Goal: Task Accomplishment & Management: Manage account settings

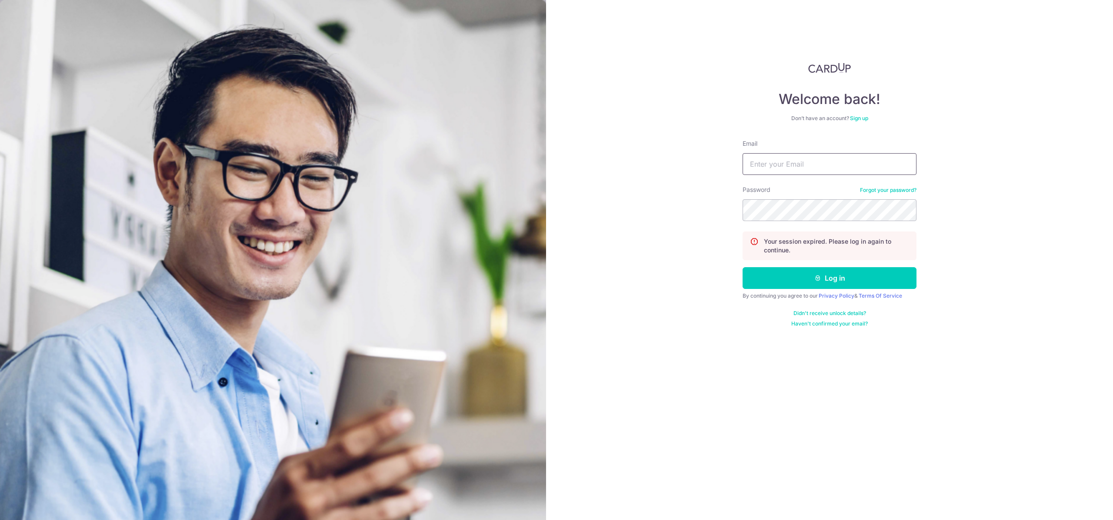
click at [787, 172] on input "Email" at bounding box center [830, 164] width 174 height 22
type input "edison_ang91@hotmail.com"
click at [743, 267] on button "Log in" at bounding box center [830, 278] width 174 height 22
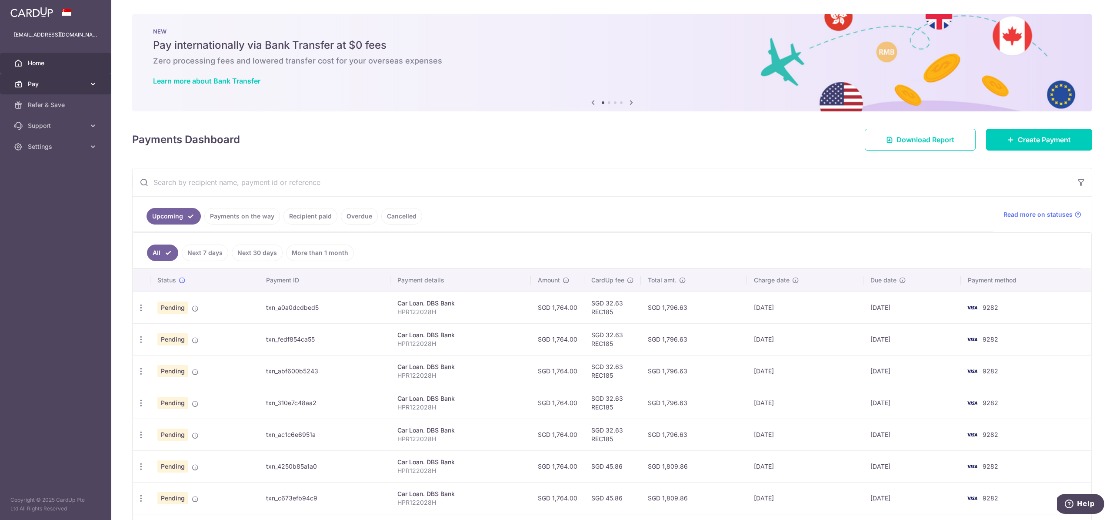
click at [49, 87] on span "Pay" at bounding box center [56, 84] width 57 height 9
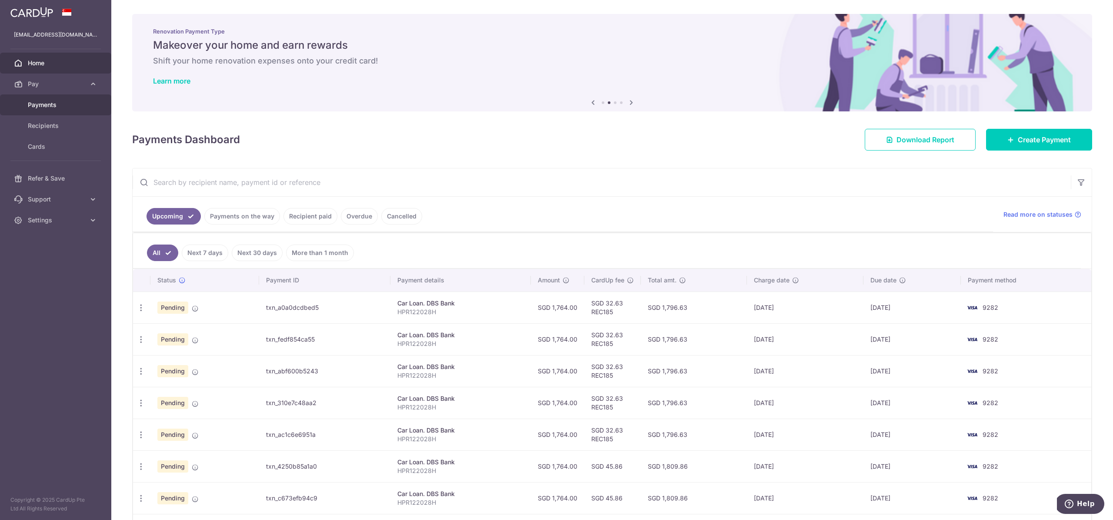
click at [61, 103] on span "Payments" at bounding box center [56, 104] width 57 height 9
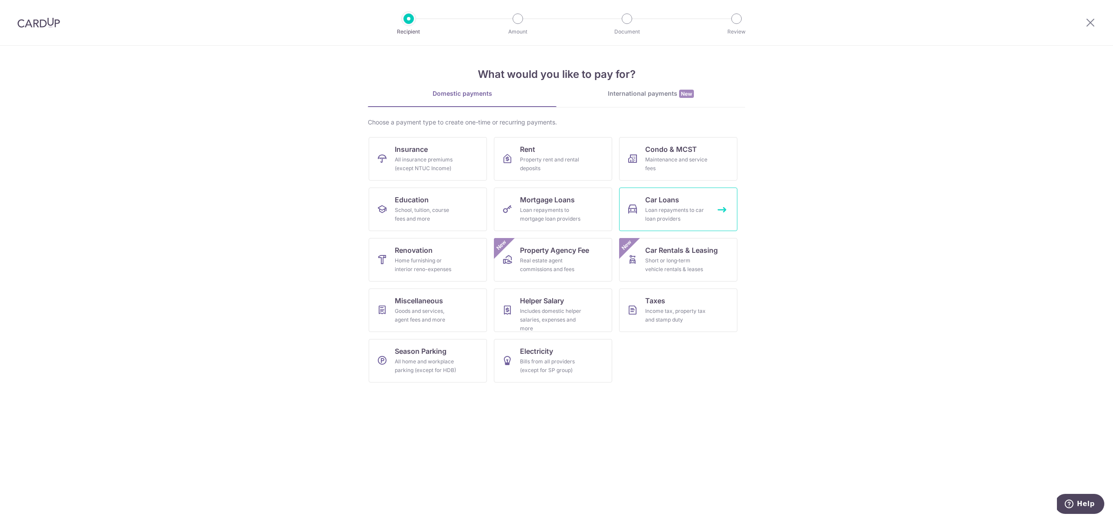
click at [656, 210] on div "Loan repayments to car loan providers" at bounding box center [676, 214] width 63 height 17
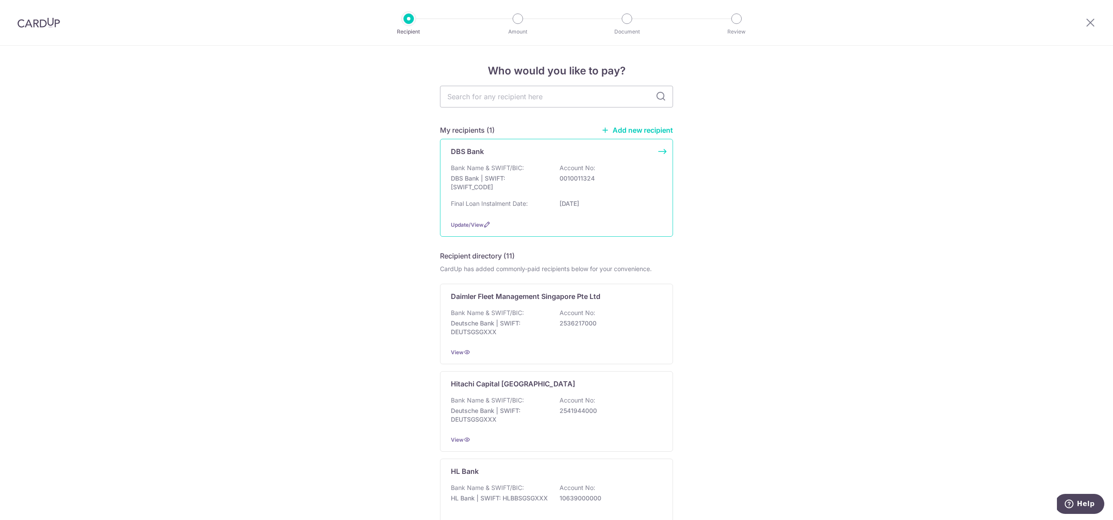
click at [575, 160] on div "DBS Bank Bank Name & SWIFT/BIC: DBS Bank | SWIFT: DBSSSGSGXXX Account No: 00100…" at bounding box center [556, 188] width 233 height 98
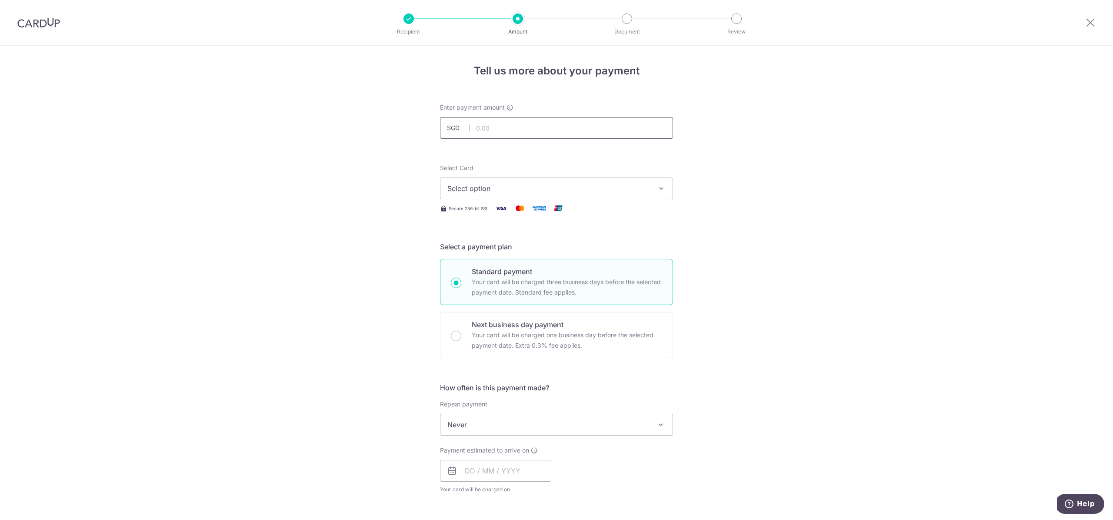
click at [517, 132] on input "text" at bounding box center [556, 128] width 233 height 22
type input "1,764.00"
click at [502, 182] on button "Select option" at bounding box center [556, 188] width 233 height 22
click at [760, 263] on div "Tell us more about your payment Enter payment amount SGD 1,764.00 1764.00 Selec…" at bounding box center [556, 439] width 1113 height 787
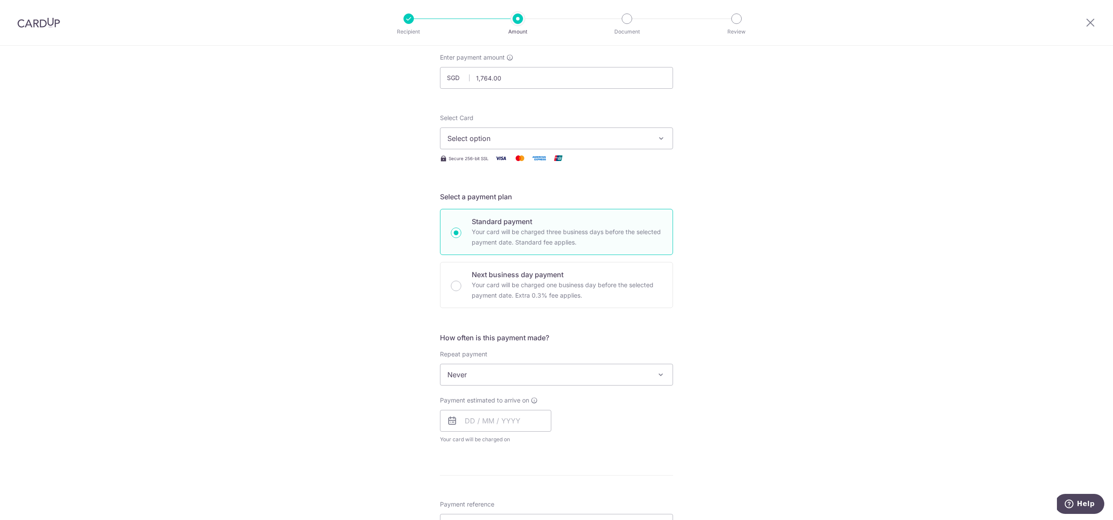
scroll to position [67, 0]
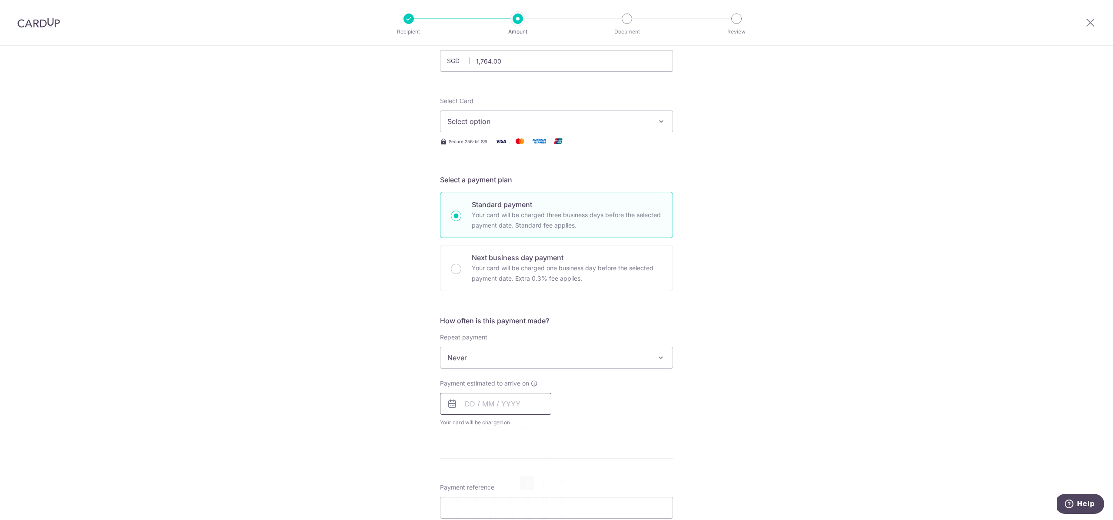
click at [508, 400] on input "text" at bounding box center [495, 404] width 111 height 22
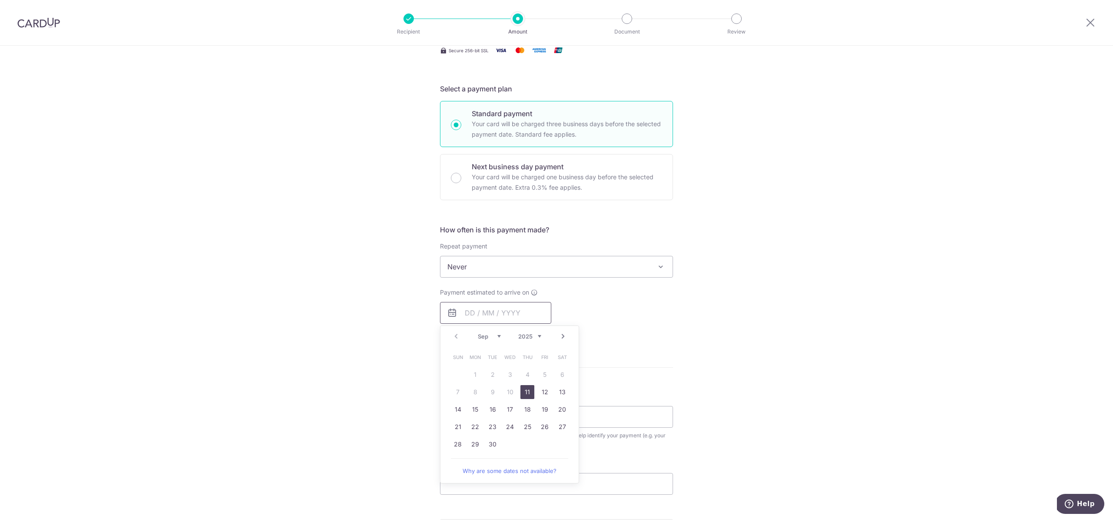
scroll to position [175, 0]
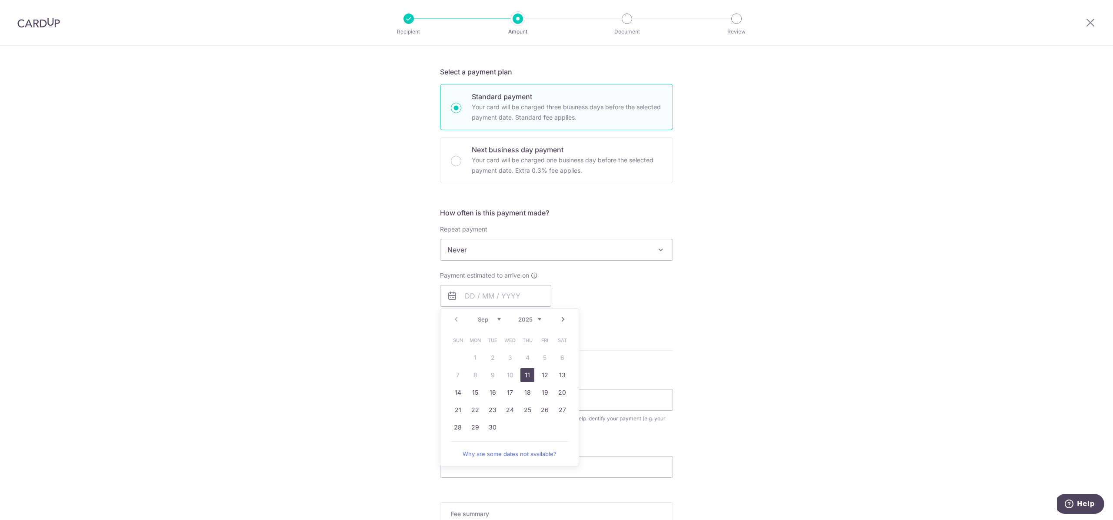
click at [524, 372] on link "11" at bounding box center [527, 375] width 14 height 14
type input "11/09/2025"
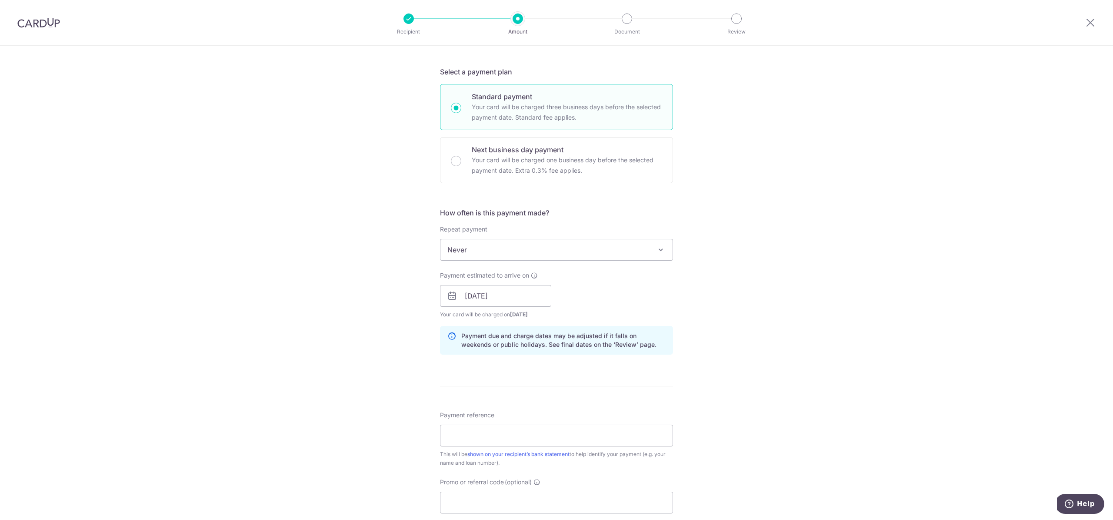
click at [679, 297] on div "Tell us more about your payment Enter payment amount SGD 1,764.00 1764.00 Selec…" at bounding box center [556, 282] width 1113 height 822
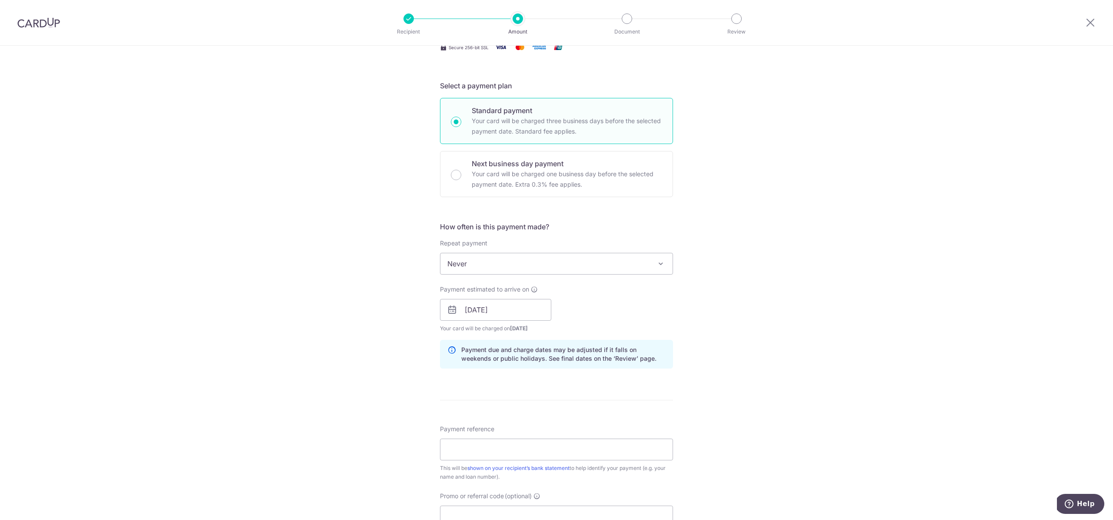
scroll to position [160, 0]
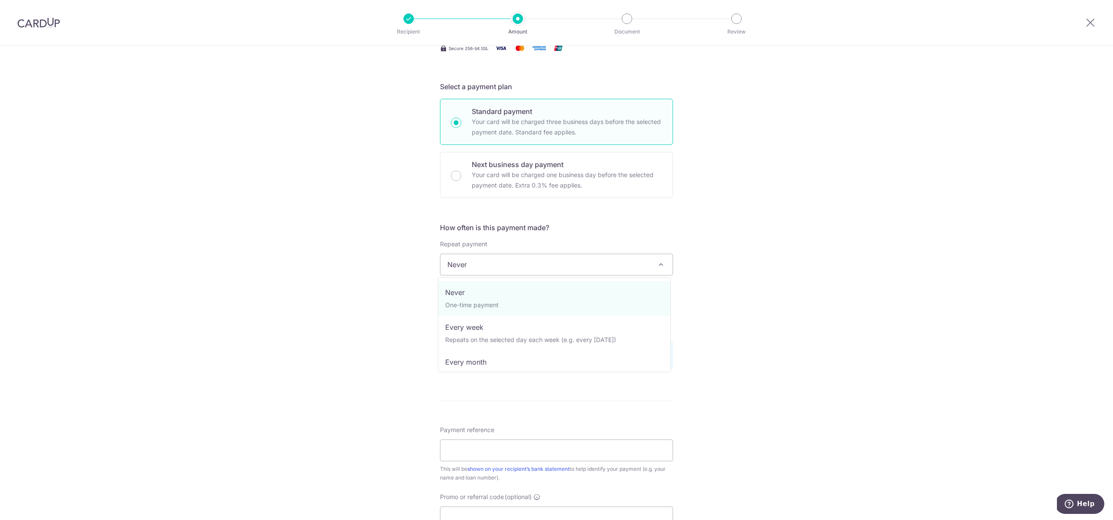
click at [522, 268] on span "Never" at bounding box center [556, 264] width 232 height 21
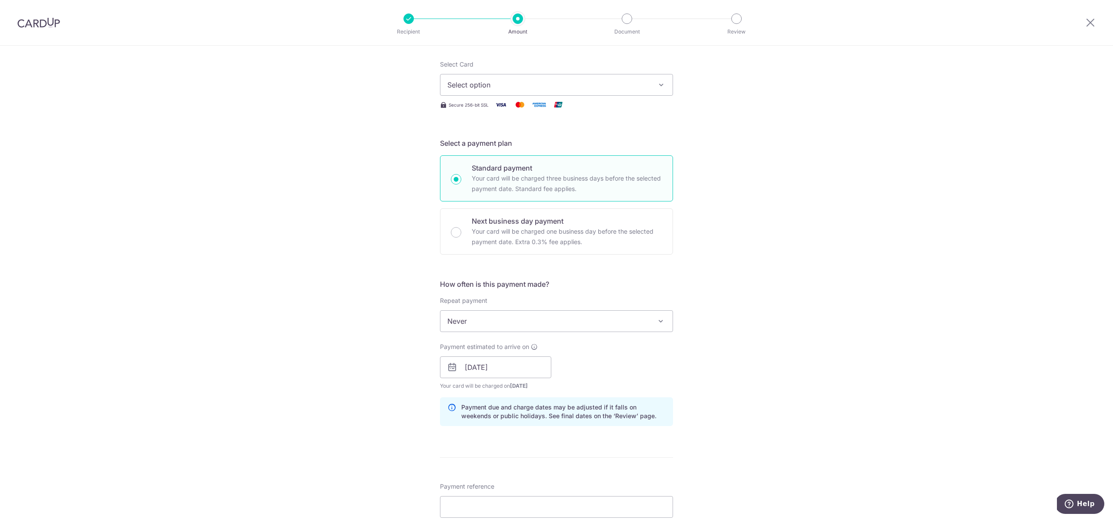
scroll to position [103, 0]
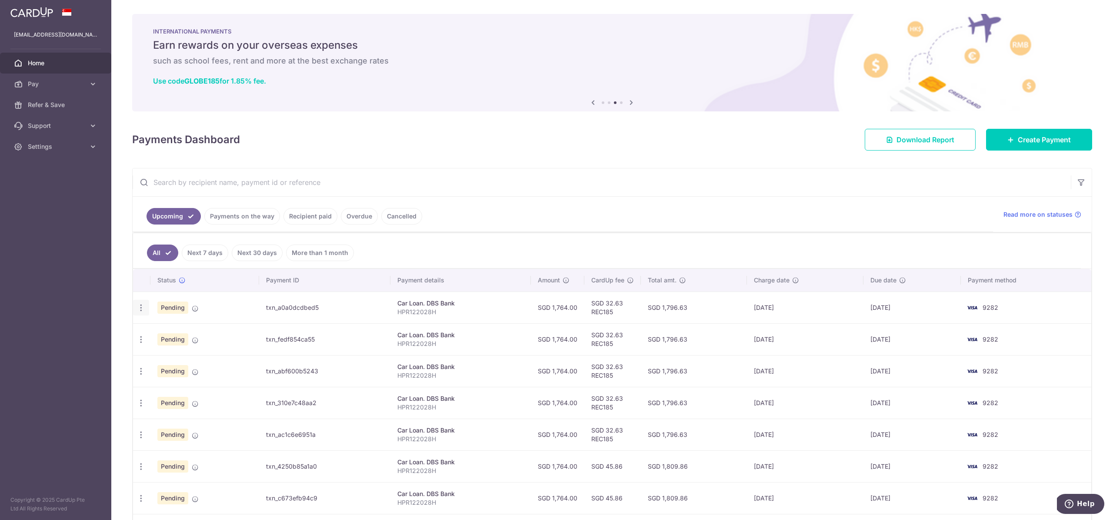
click at [141, 307] on icon "button" at bounding box center [141, 307] width 9 height 9
click at [177, 328] on span "Update payment" at bounding box center [187, 331] width 59 height 10
radio input "true"
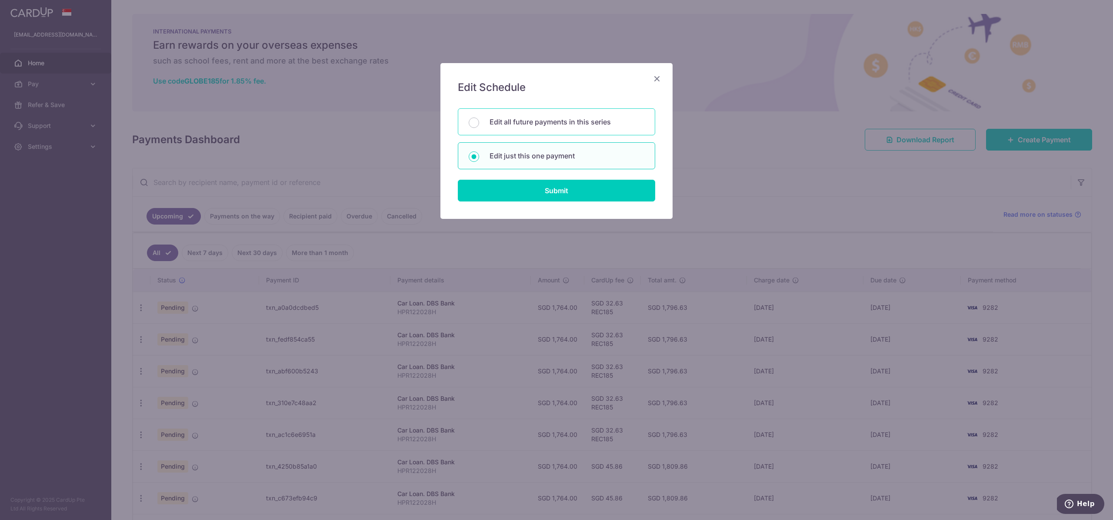
click at [613, 113] on div "Edit all future payments in this series" at bounding box center [556, 121] width 197 height 27
radio input "true"
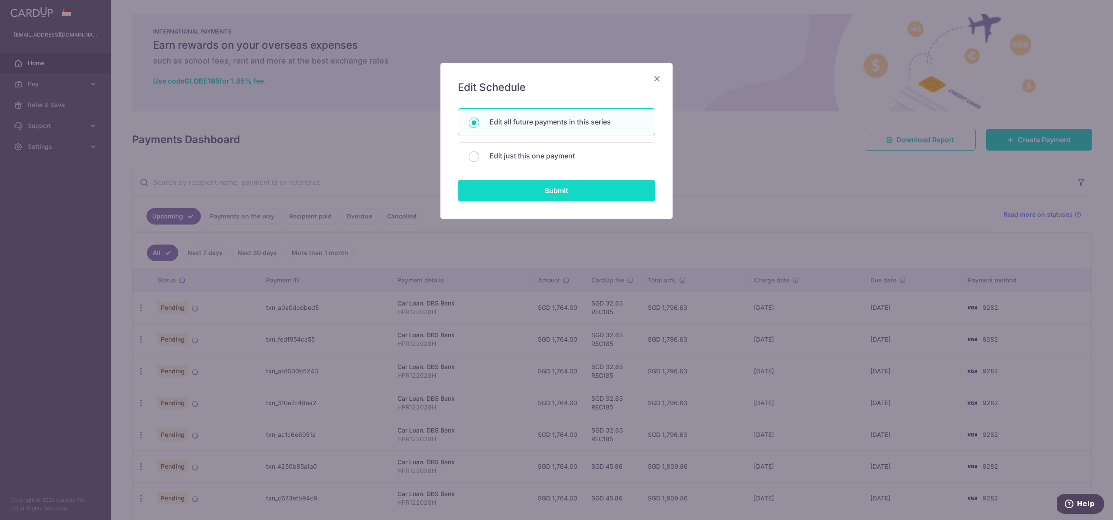
click at [569, 185] on input "Submit" at bounding box center [556, 191] width 197 height 22
radio input "true"
type input "1,764.00"
type input "HPR122028H"
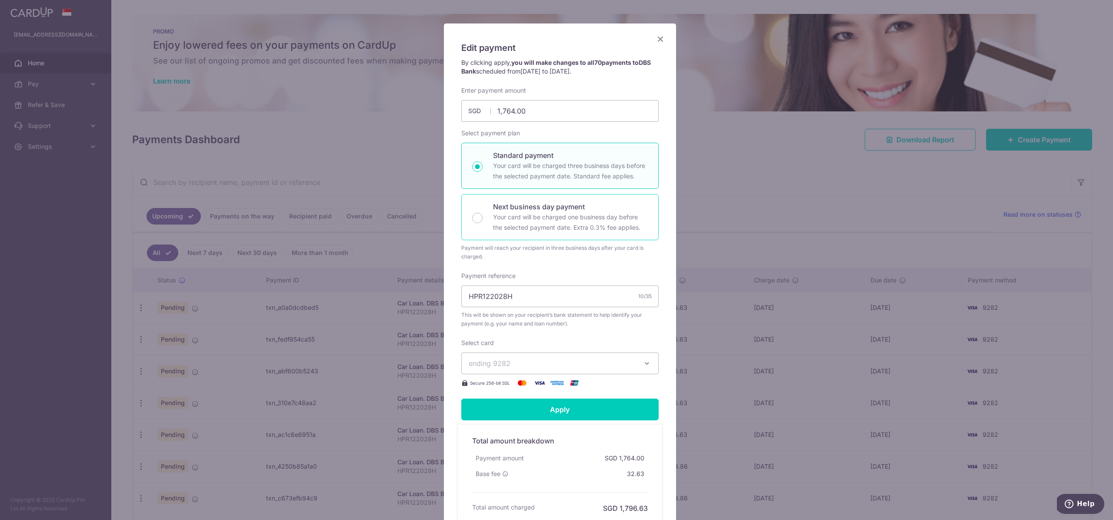
scroll to position [27, 0]
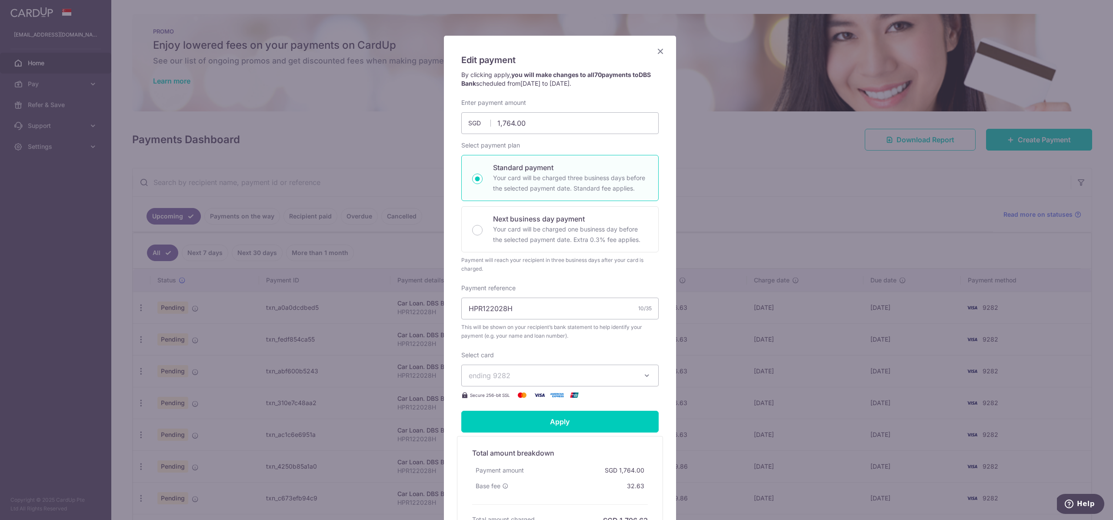
click at [655, 50] on icon "Close" at bounding box center [660, 51] width 10 height 11
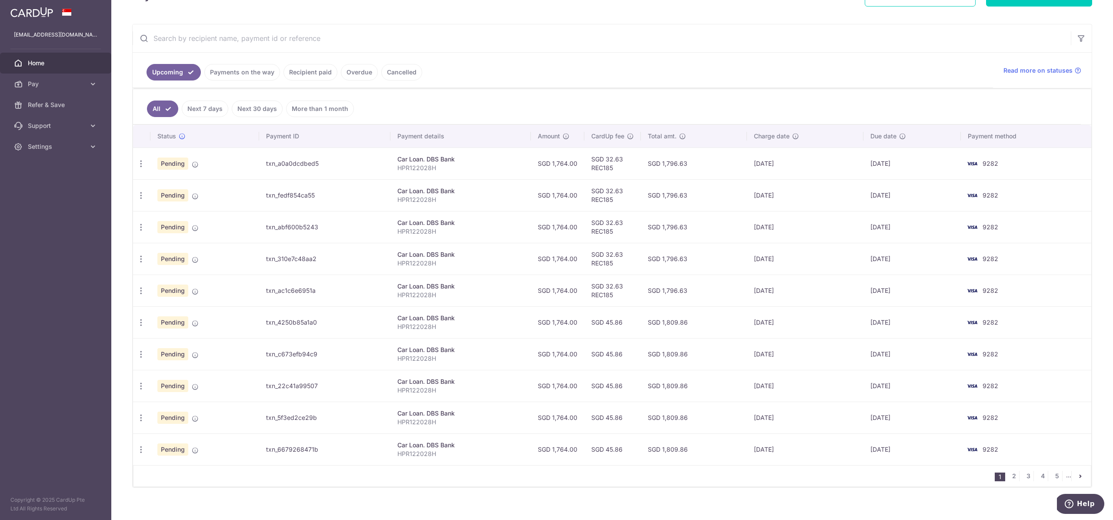
scroll to position [153, 0]
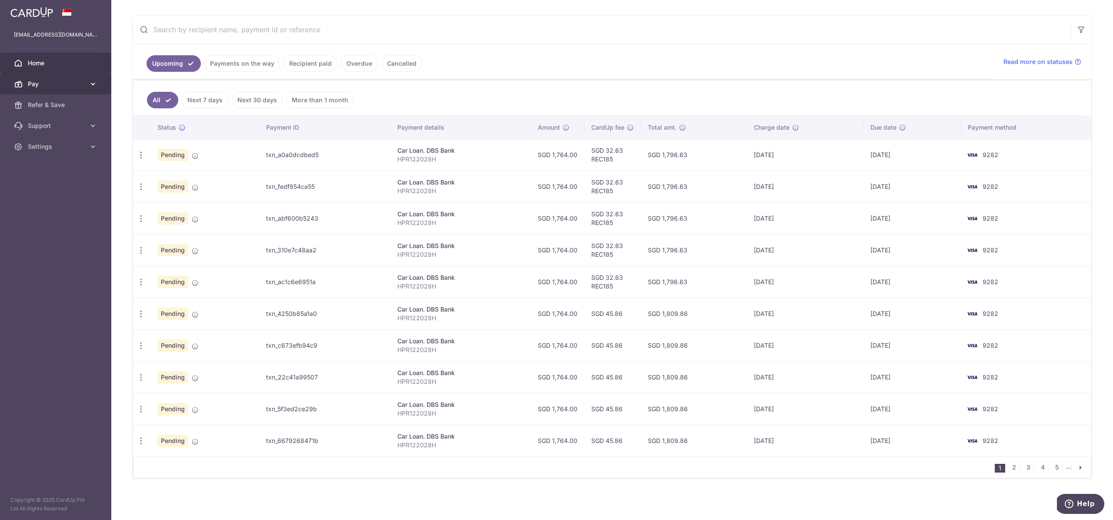
click at [61, 85] on span "Pay" at bounding box center [56, 84] width 57 height 9
drag, startPoint x: 525, startPoint y: 94, endPoint x: 595, endPoint y: 70, distance: 73.6
click at [526, 94] on ul "All Next 7 days Next 30 days More than 1 month" at bounding box center [607, 97] width 948 height 35
click at [74, 82] on span "Pay" at bounding box center [56, 84] width 57 height 9
click at [73, 80] on span "Pay" at bounding box center [56, 84] width 57 height 9
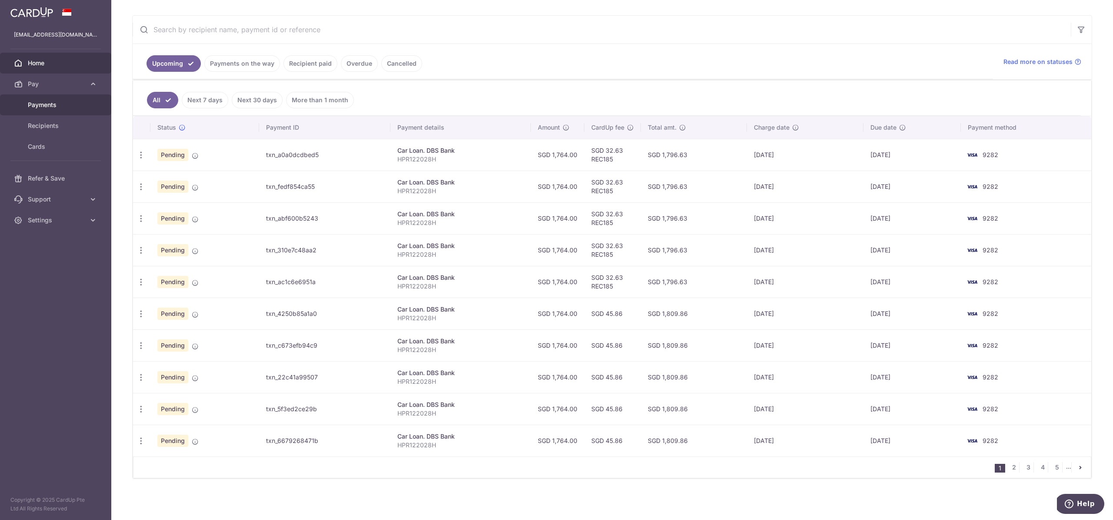
click at [47, 104] on span "Payments" at bounding box center [56, 104] width 57 height 9
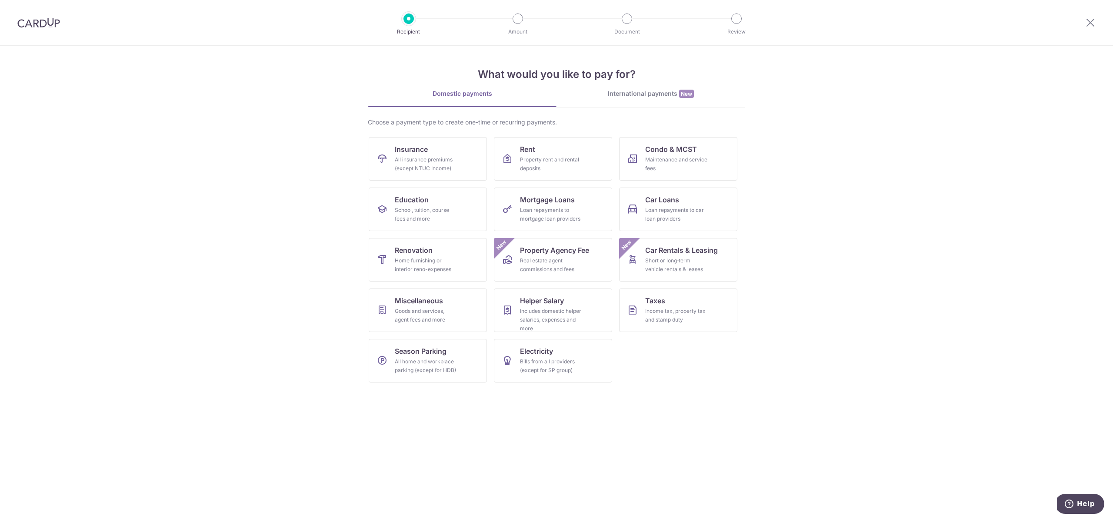
click at [660, 96] on div "International payments New" at bounding box center [651, 93] width 189 height 9
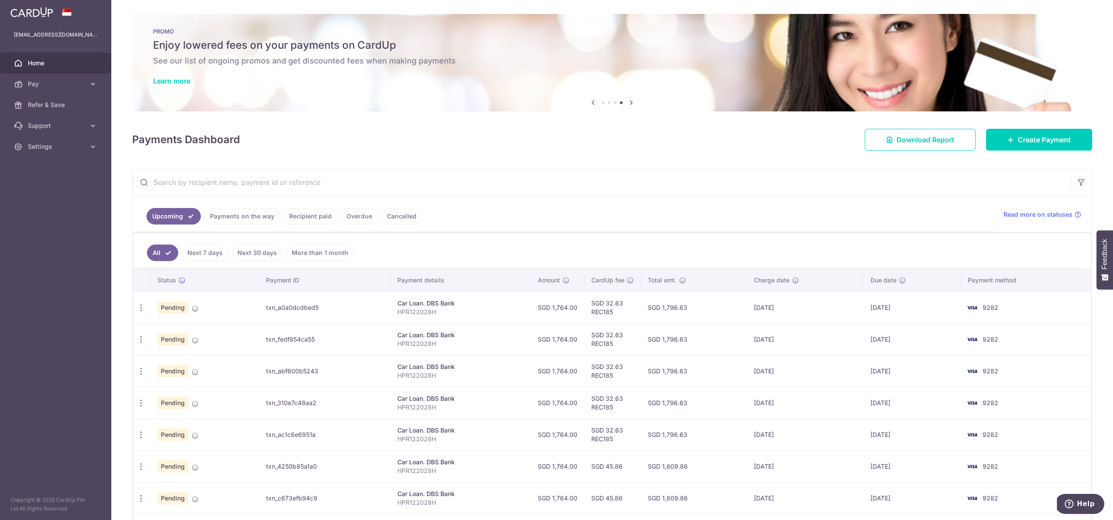
click at [297, 209] on link "Recipient paid" at bounding box center [310, 216] width 54 height 17
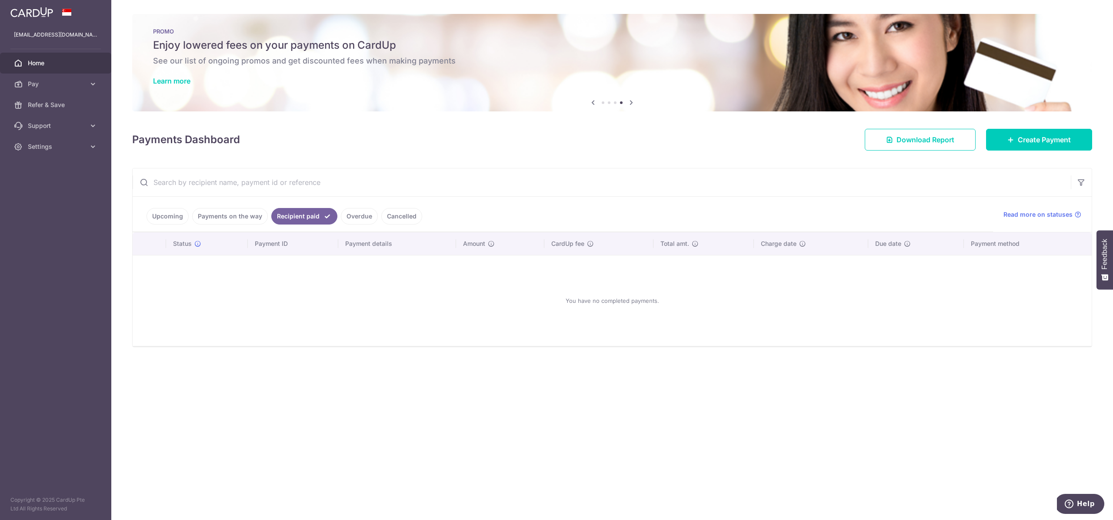
click at [249, 213] on link "Payments on the way" at bounding box center [230, 216] width 76 height 17
